Goal: Transaction & Acquisition: Purchase product/service

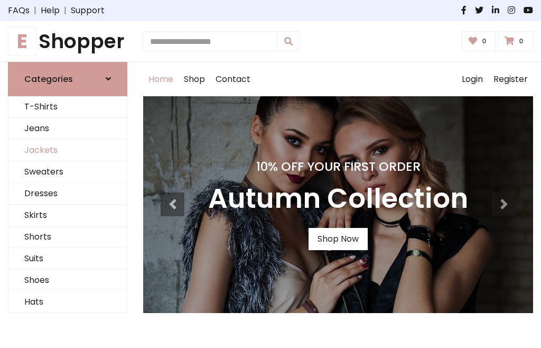
click at [68, 150] on link "Jackets" at bounding box center [67, 150] width 118 height 22
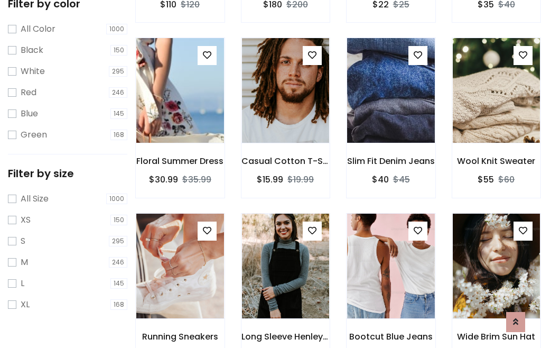
scroll to position [98, 0]
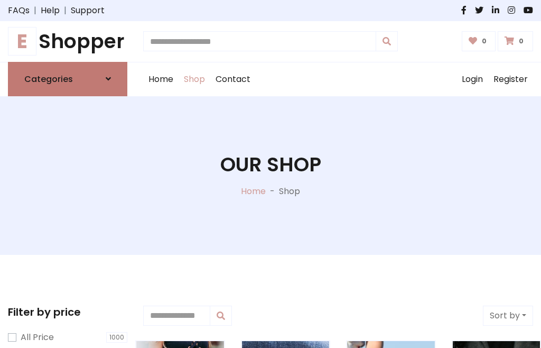
click at [68, 79] on h6 "Categories" at bounding box center [48, 79] width 49 height 10
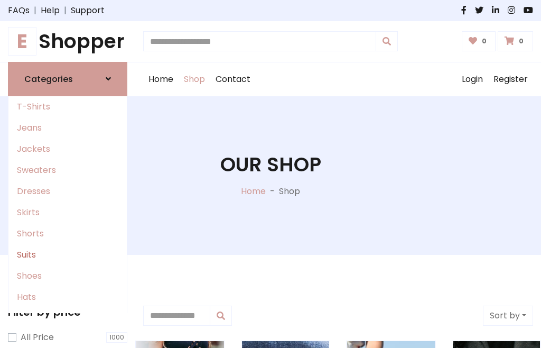
click at [68, 254] on link "Suits" at bounding box center [67, 254] width 118 height 21
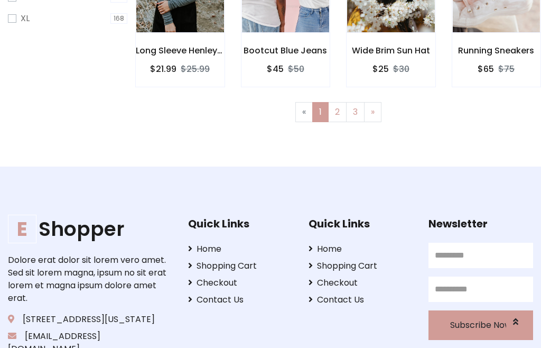
scroll to position [53, 0]
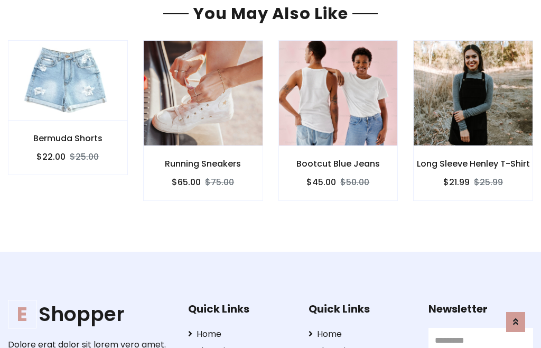
scroll to position [893, 0]
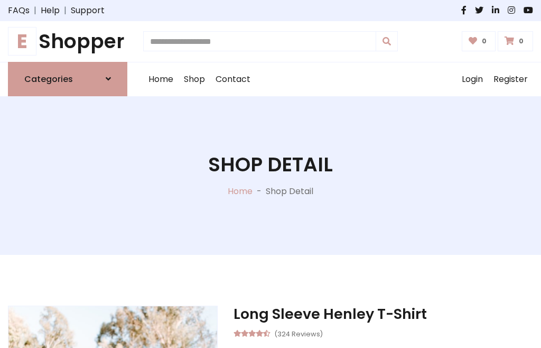
scroll to position [986, 0]
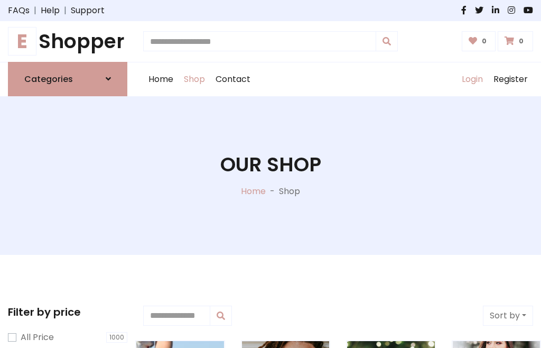
click at [472, 79] on link "Login" at bounding box center [472, 79] width 32 height 34
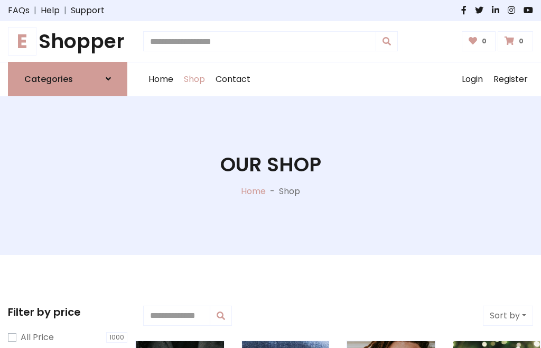
scroll to position [53, 0]
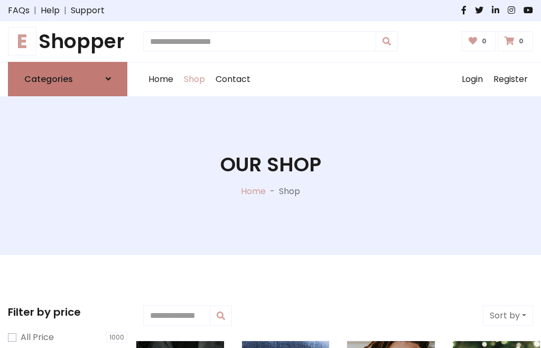
click at [108, 79] on icon at bounding box center [108, 78] width 5 height 8
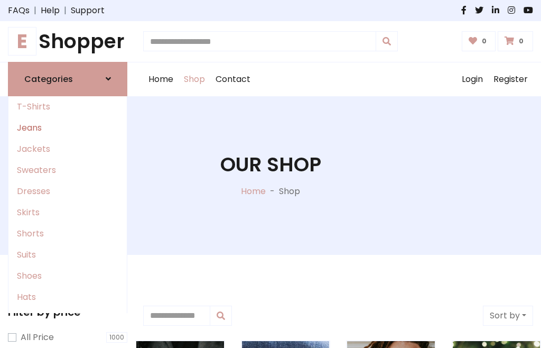
click at [68, 127] on link "Jeans" at bounding box center [67, 127] width 118 height 21
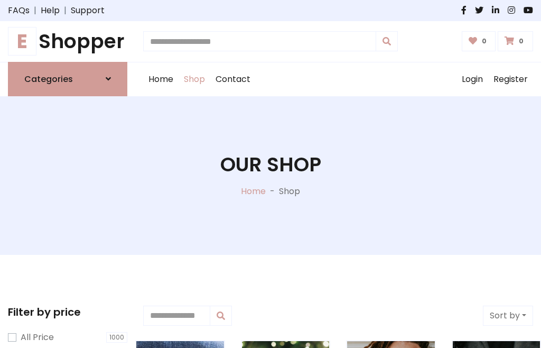
scroll to position [53, 0]
